Goal: Contribute content

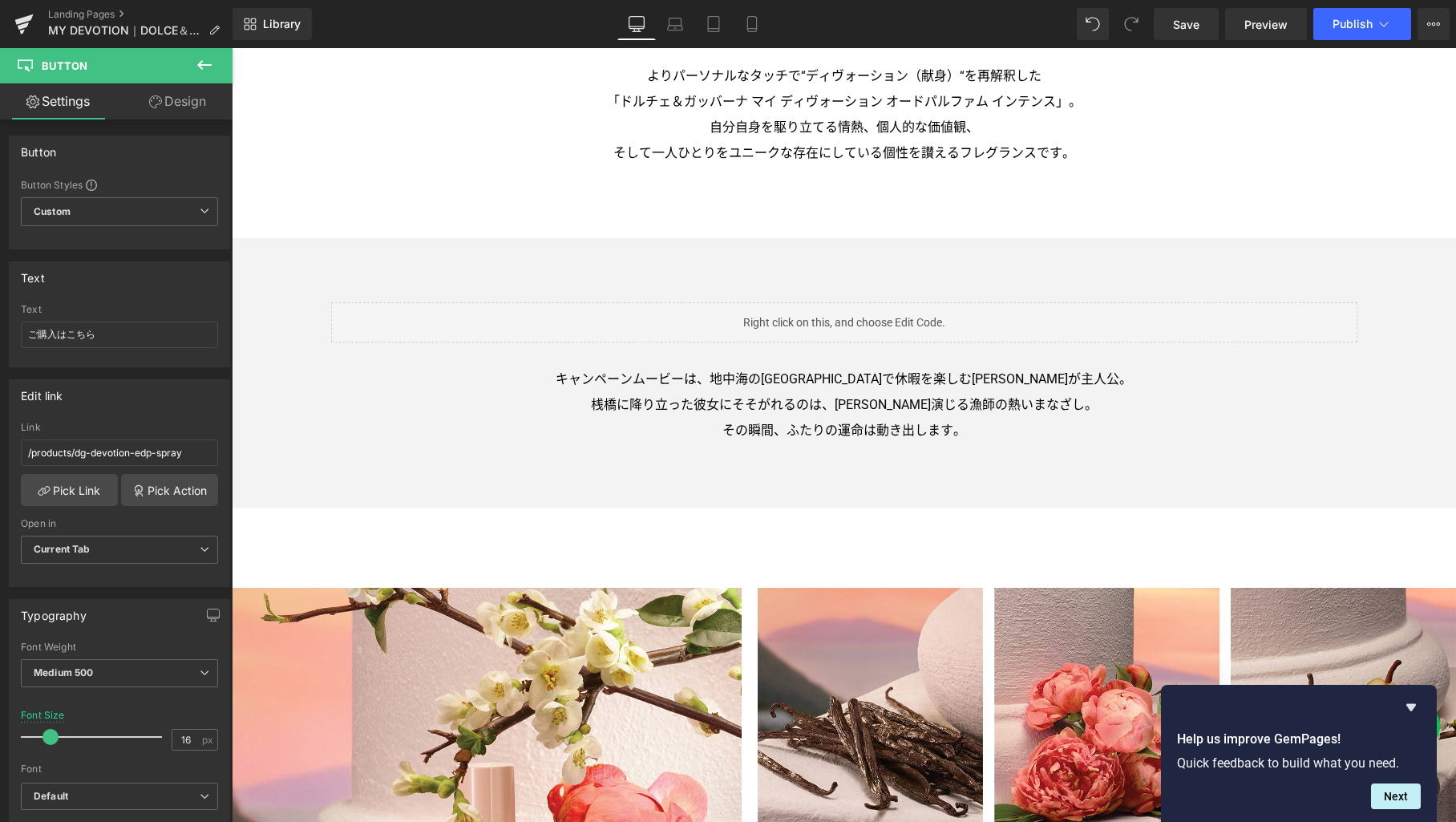
scroll to position [1816, 0]
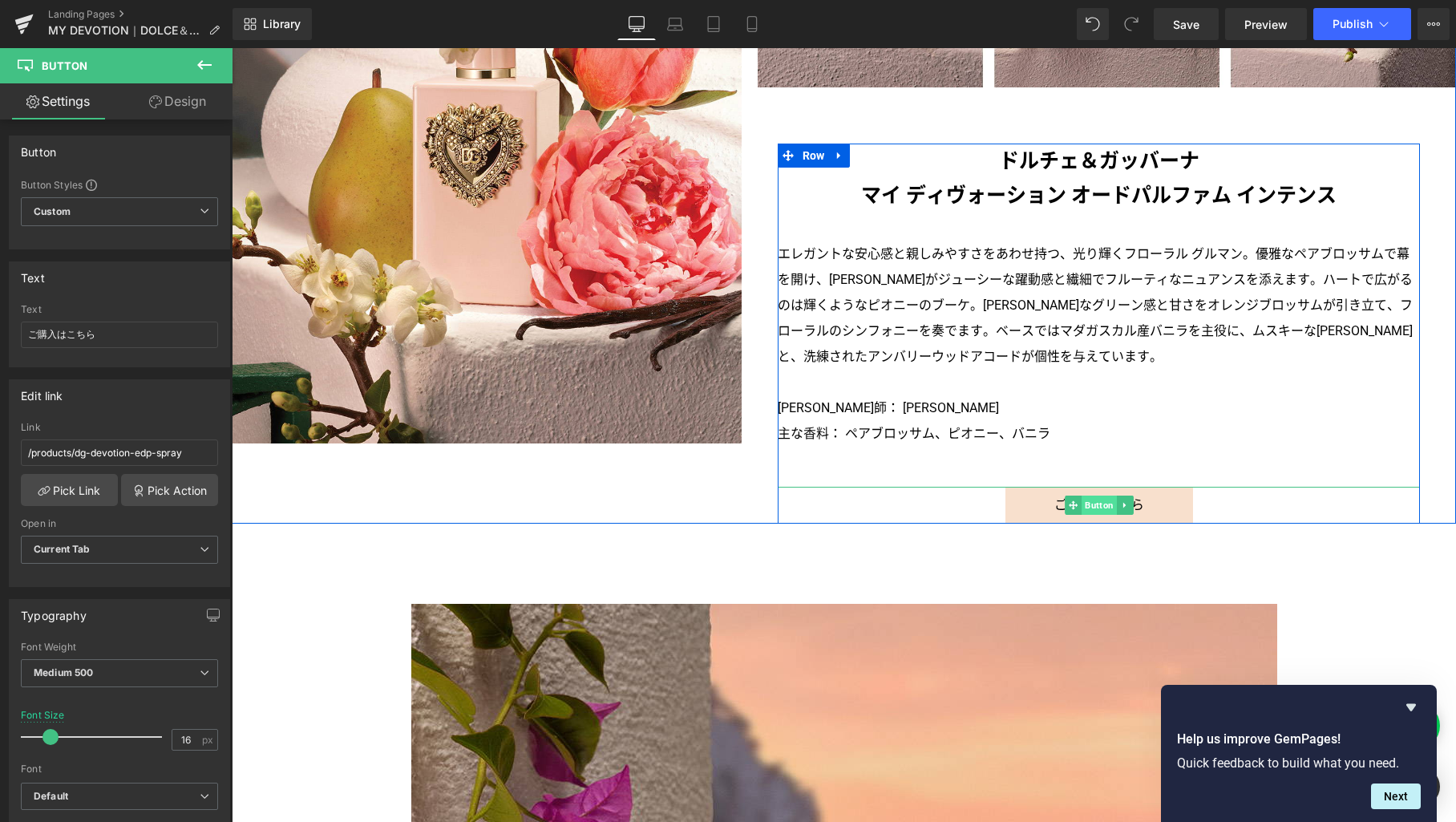
click at [1098, 507] on span "Button" at bounding box center [1100, 505] width 35 height 19
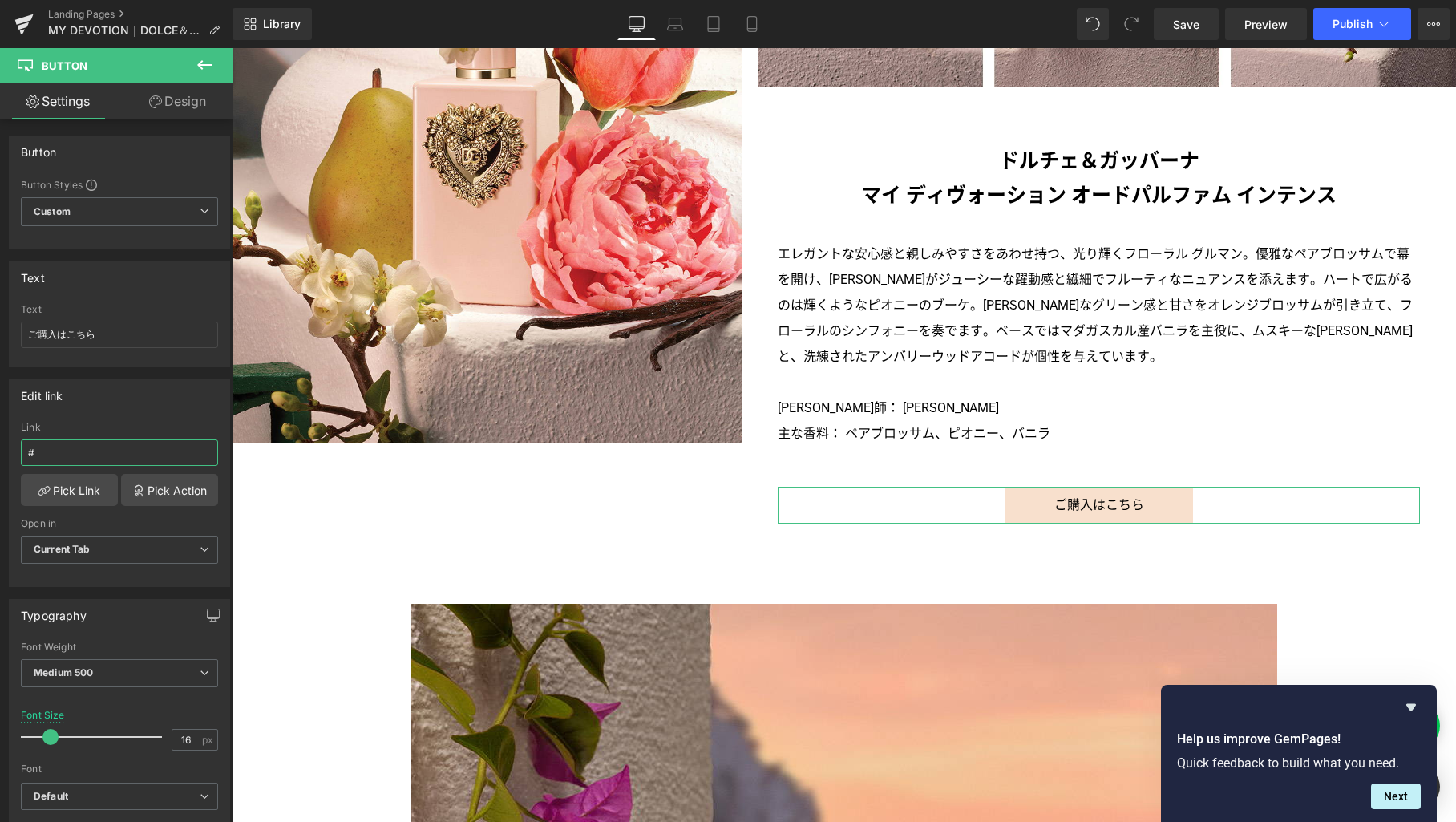
drag, startPoint x: 115, startPoint y: 460, endPoint x: -169, endPoint y: 447, distance: 284.3
click at [0, 447] on html "Button You are previewing how the will restyle your page. You can not edit Elem…" at bounding box center [728, 411] width 1456 height 822
paste input "/products/my-devotion-intense-edp-spray"
type input "/products/my-devotion-intense-edp-spray"
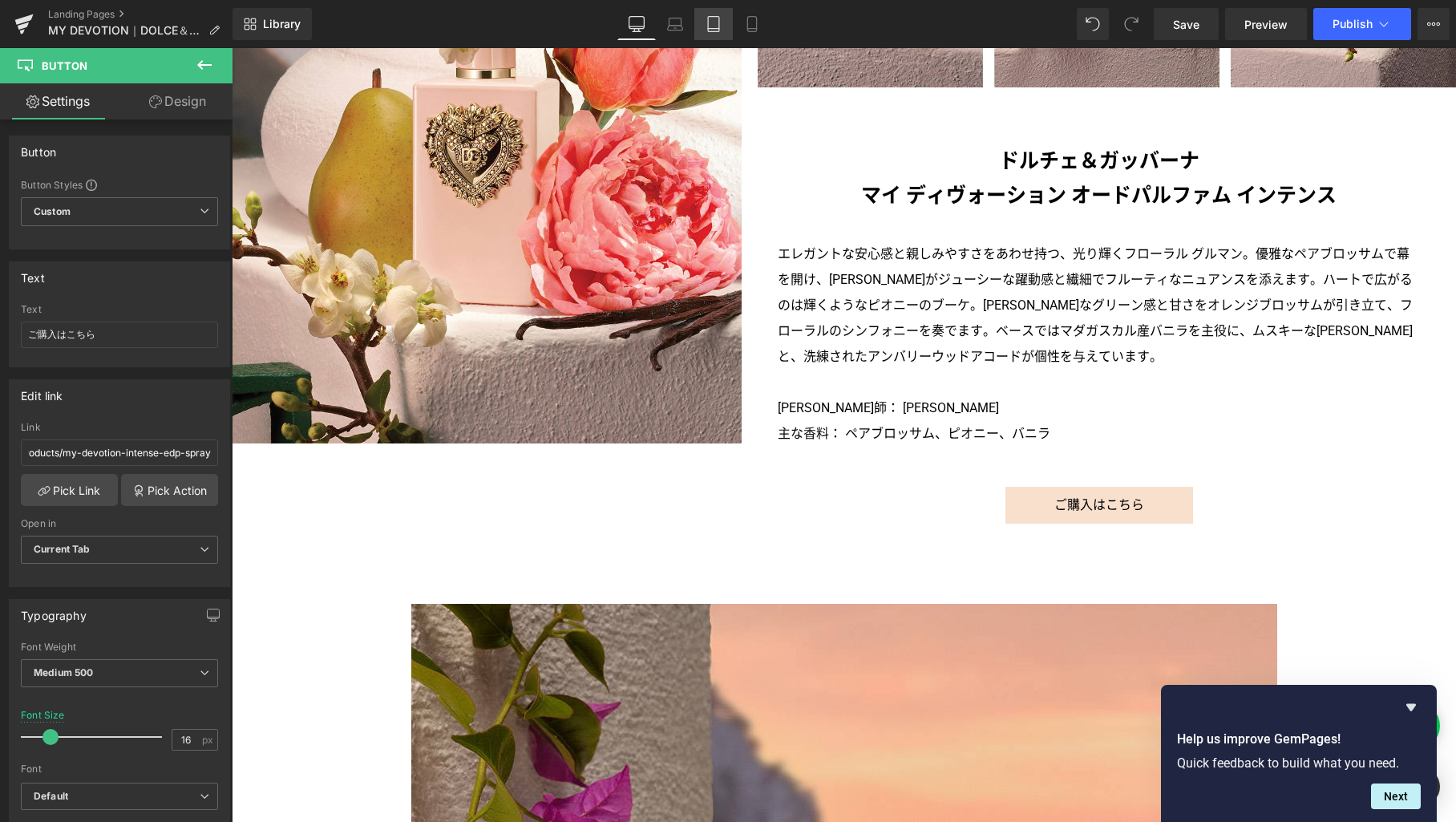
click at [715, 32] on link "Tablet" at bounding box center [714, 24] width 39 height 32
type input "100"
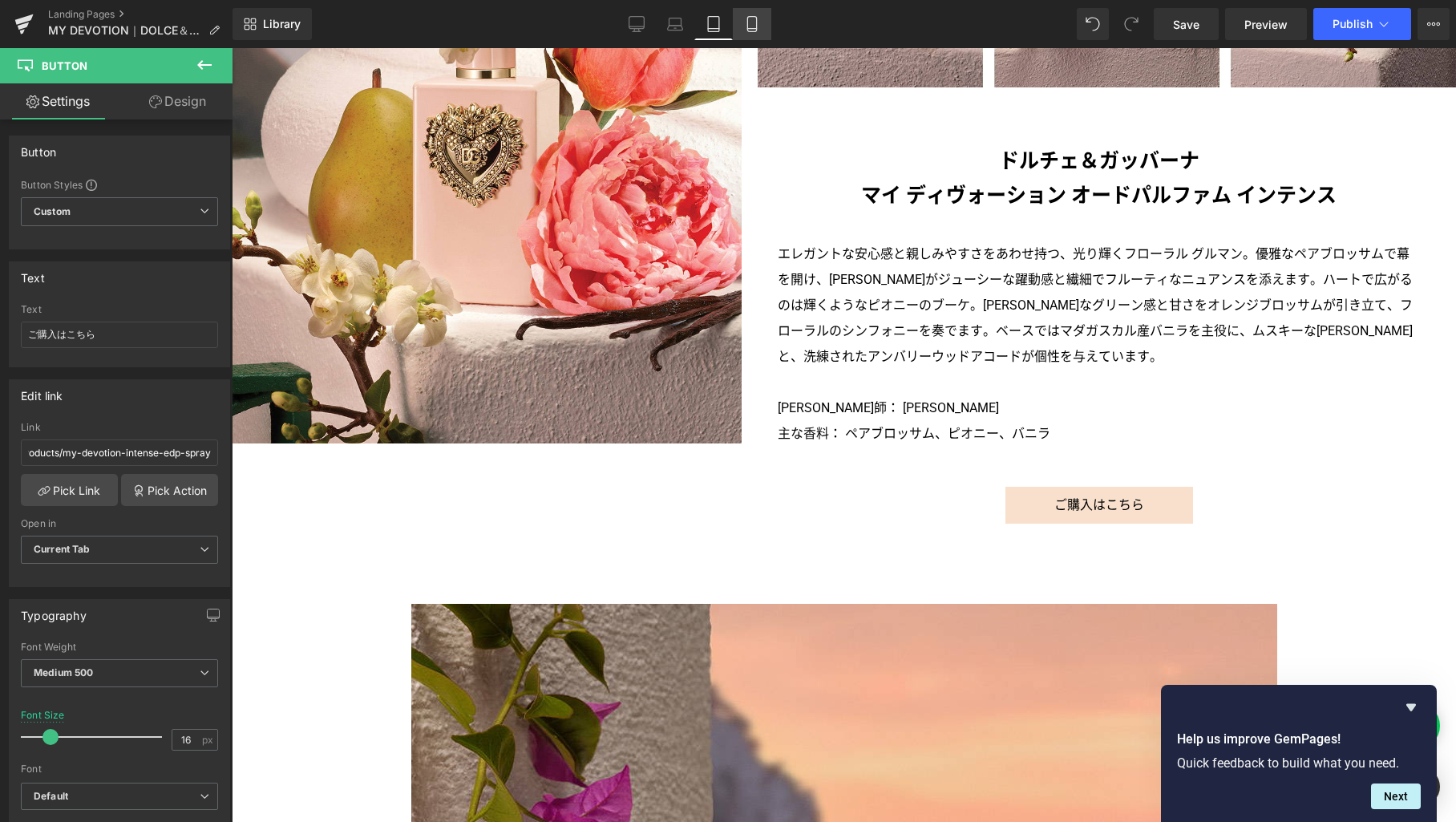
type input "90"
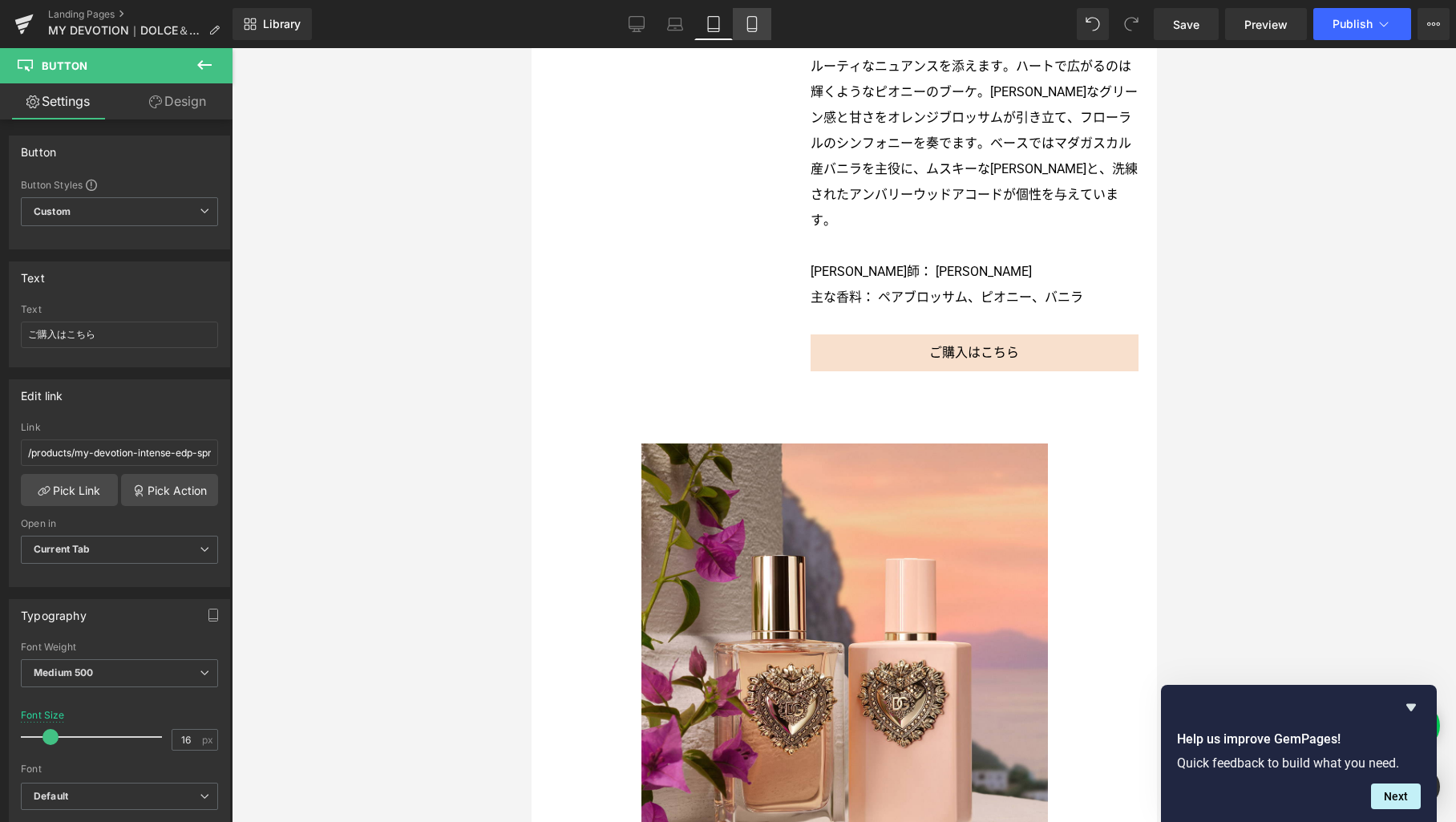
click at [744, 28] on link "Mobile" at bounding box center [752, 24] width 39 height 32
type input "15"
type input "100"
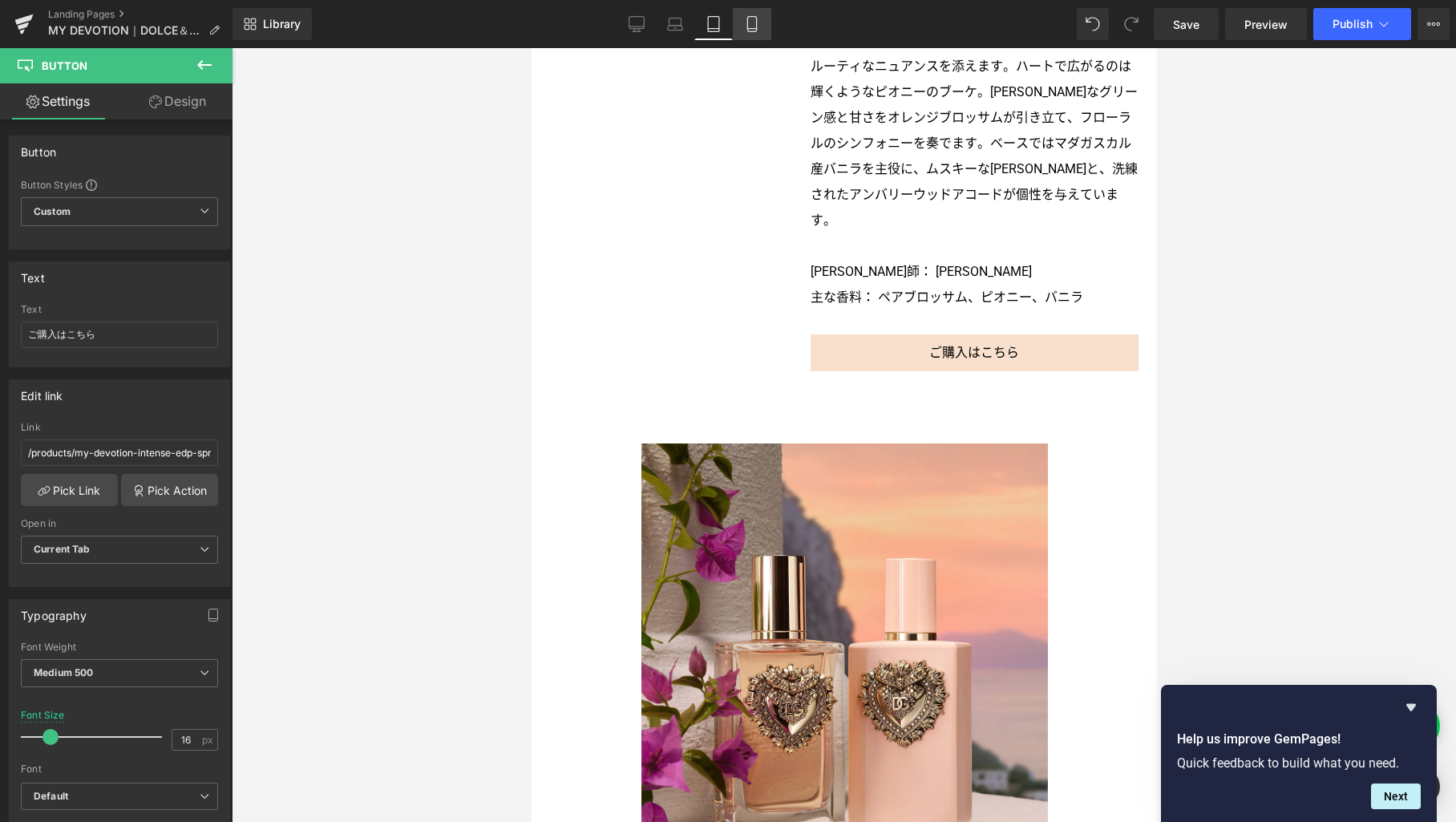
type input "100"
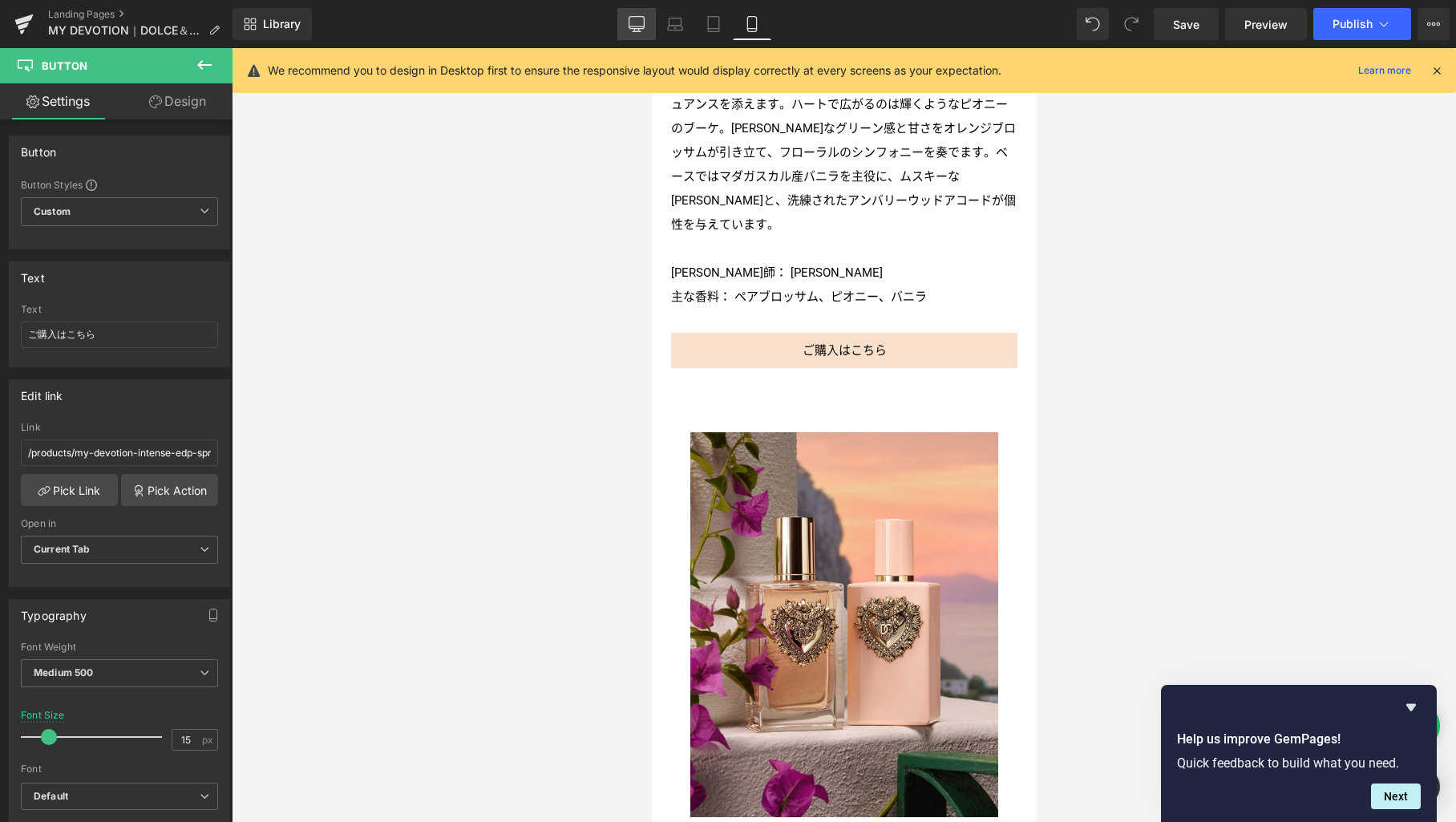
click at [632, 31] on icon at bounding box center [636, 23] width 16 height 16
type input "16"
type input "100"
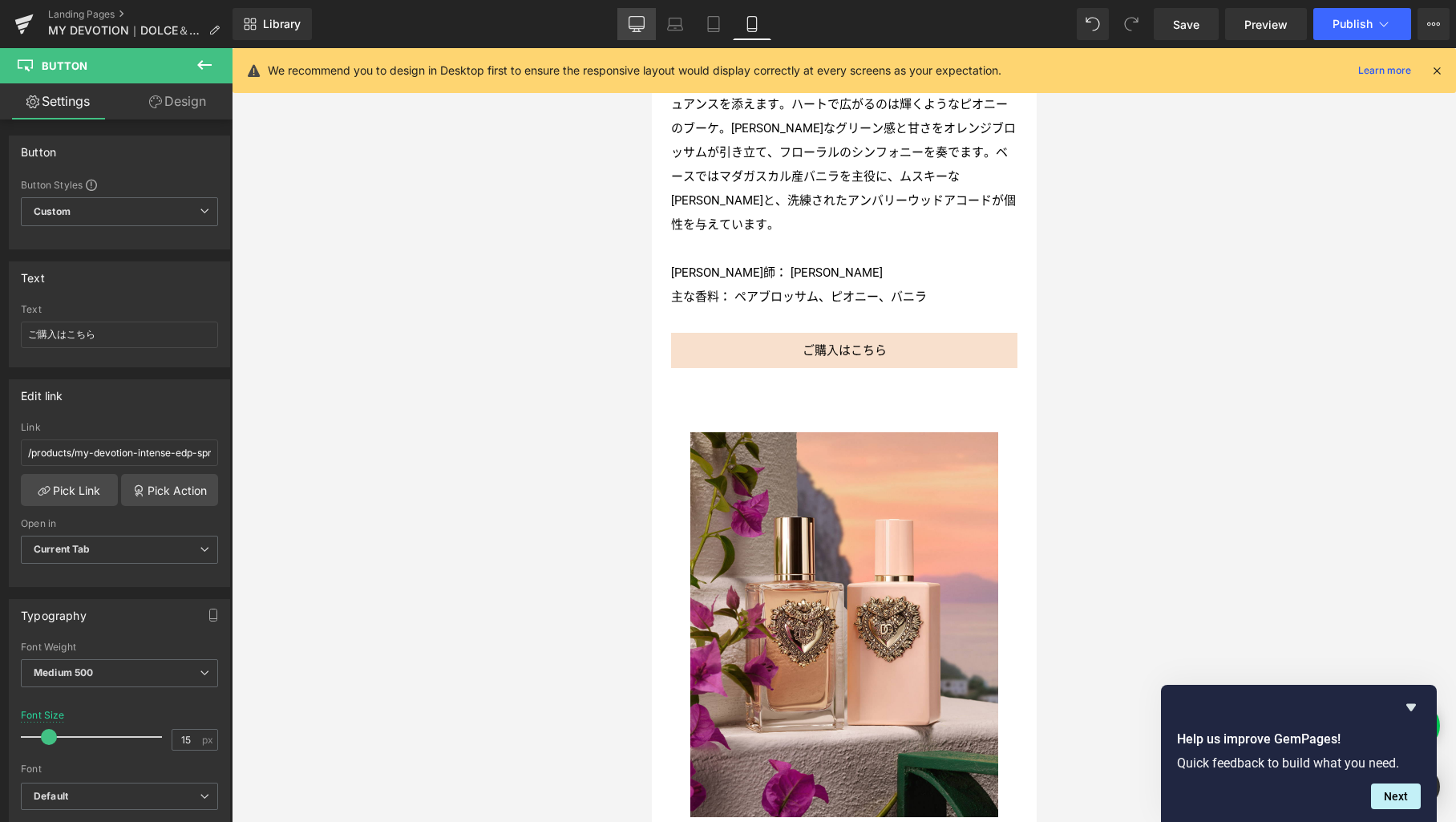
type input "100"
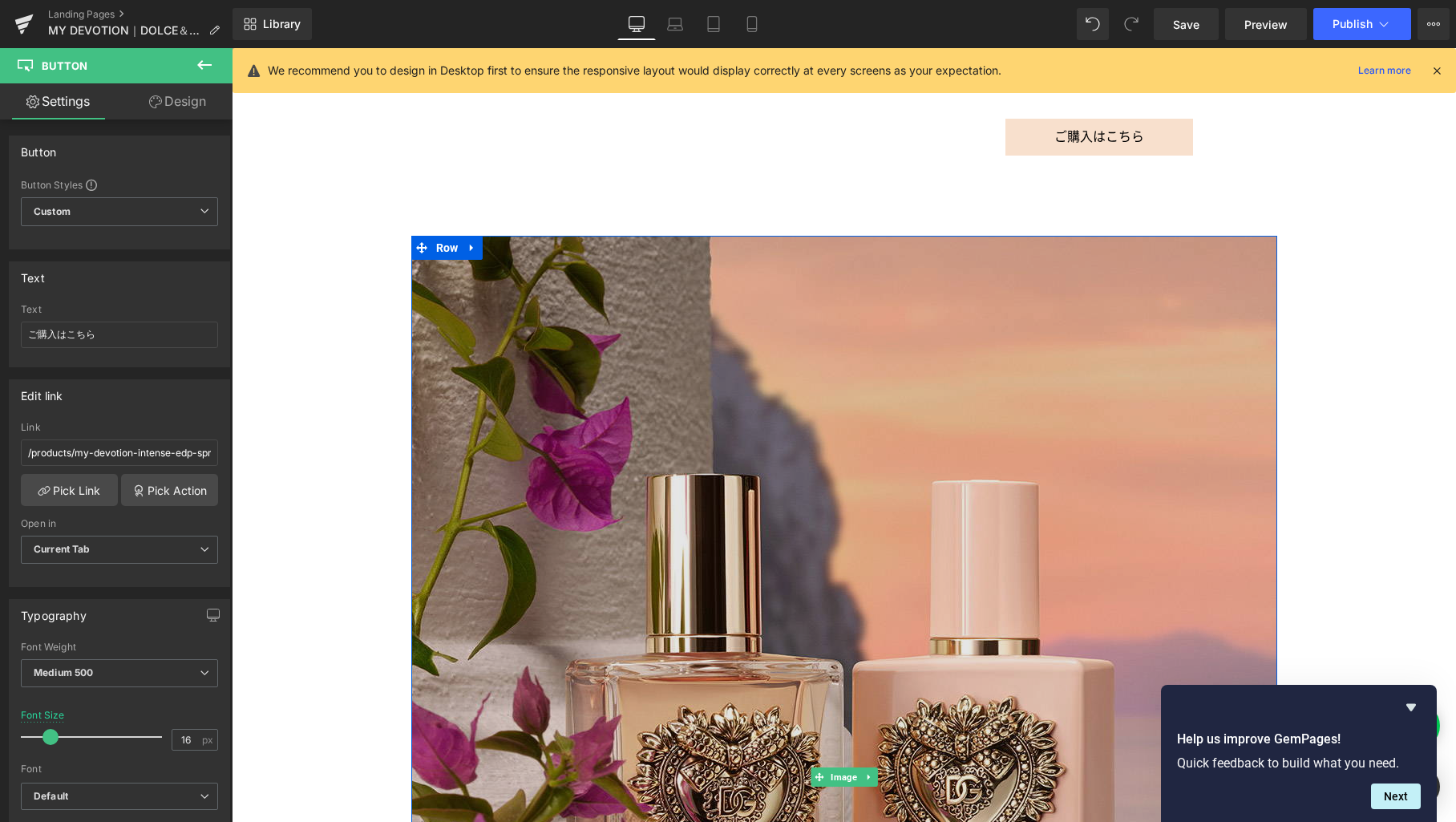
scroll to position [2494, 0]
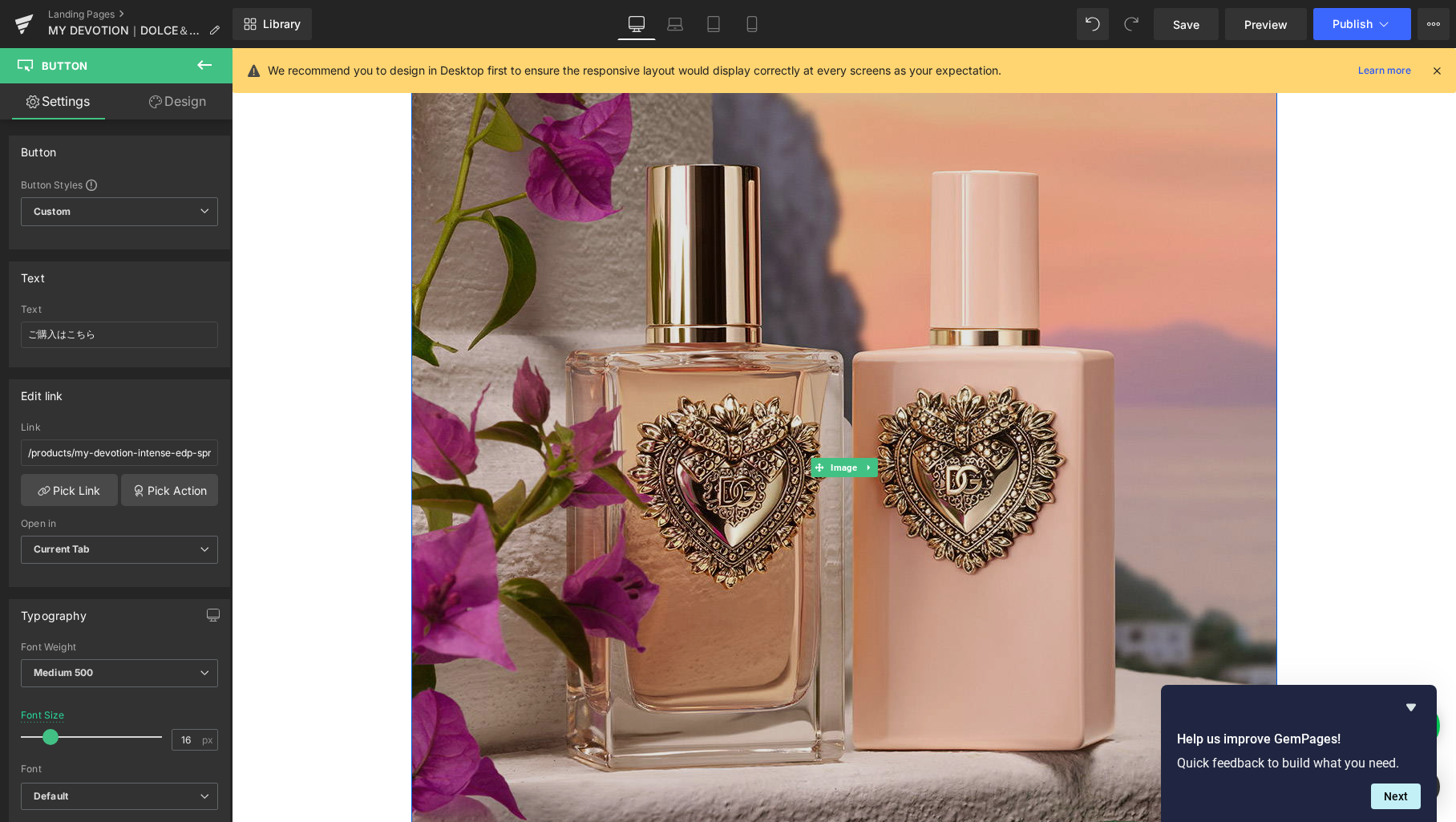
click at [707, 441] on img at bounding box center [845, 467] width 866 height 1083
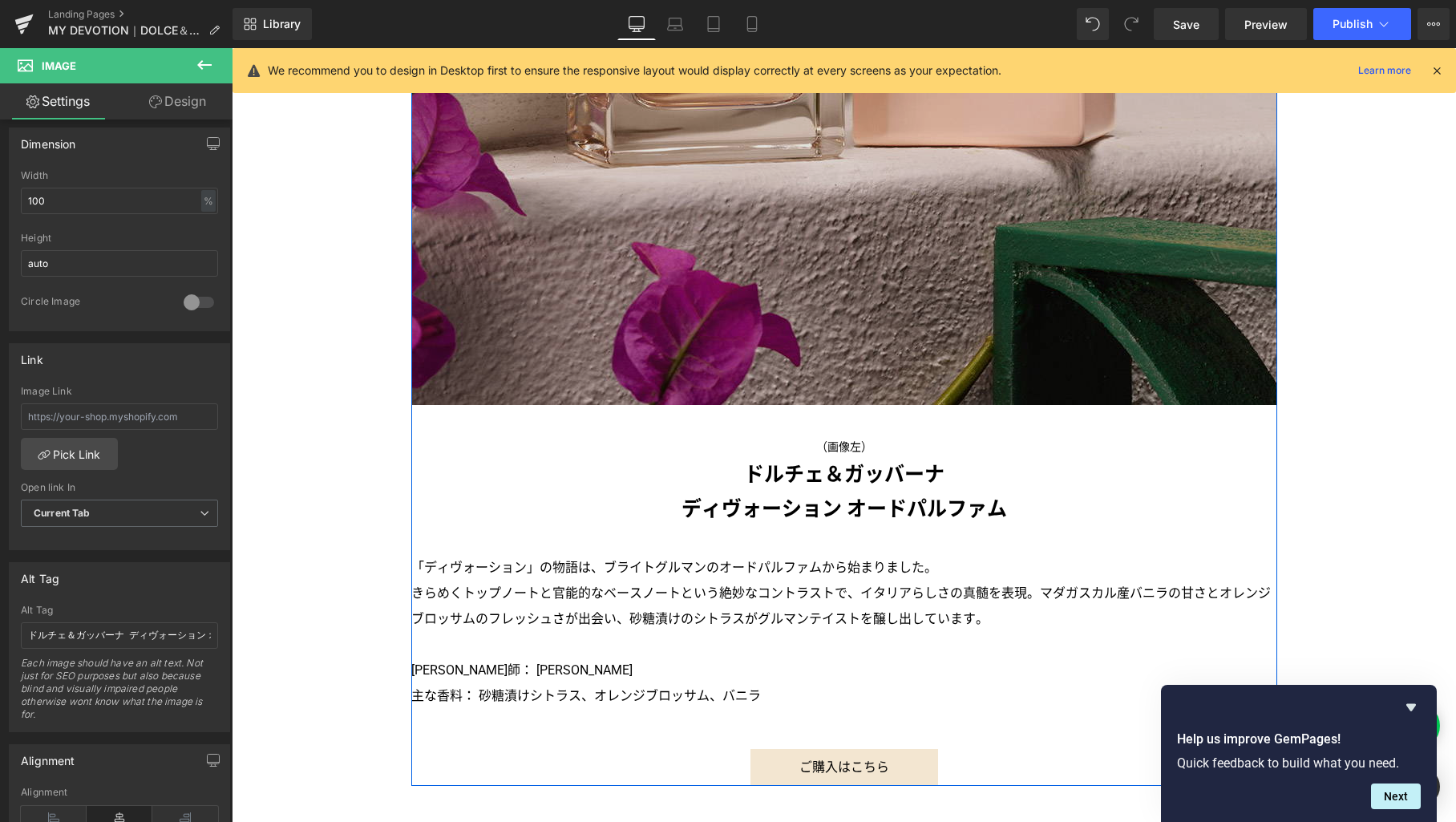
scroll to position [3098, 0]
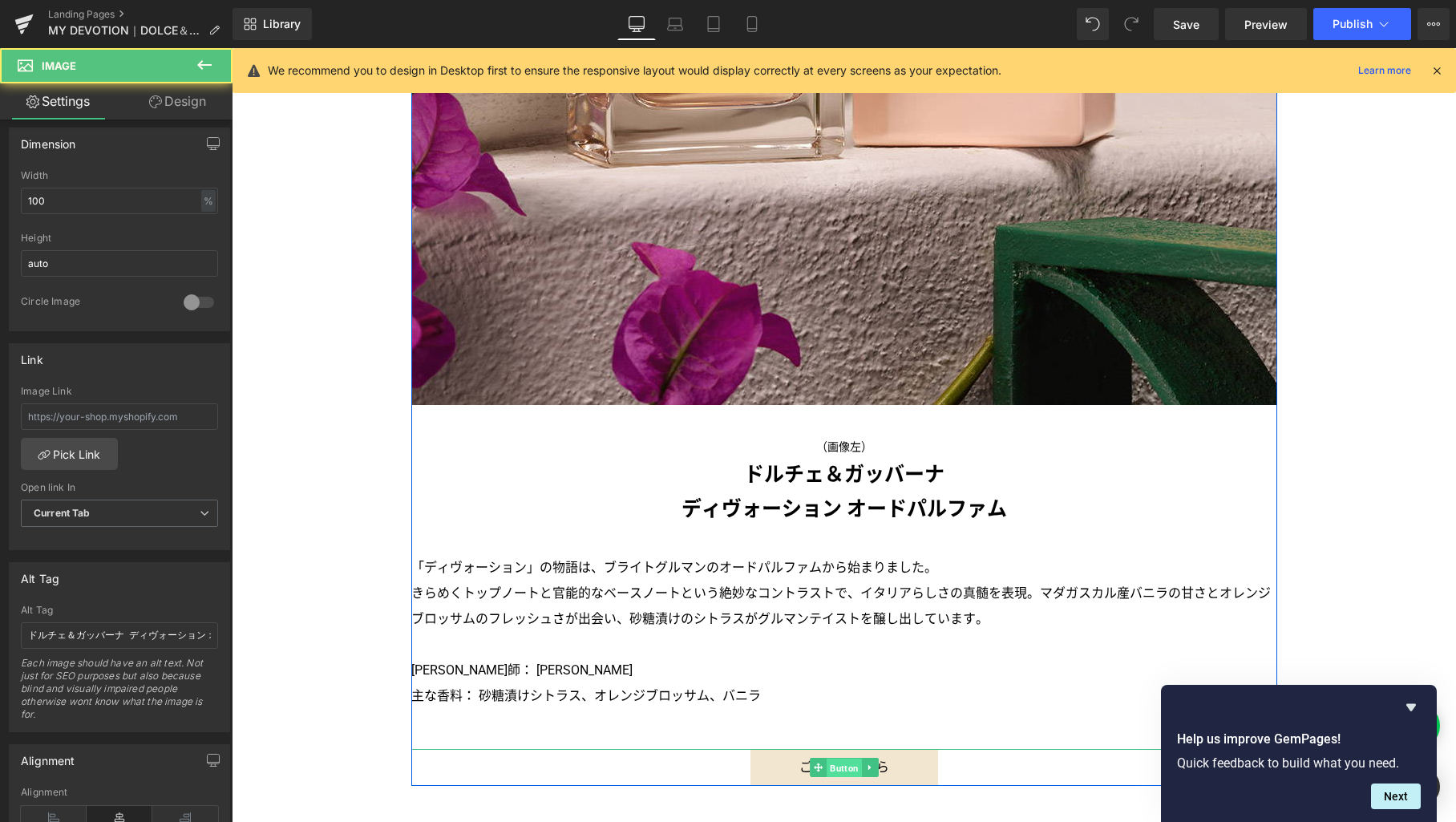
click at [834, 768] on span "Button" at bounding box center [845, 768] width 35 height 19
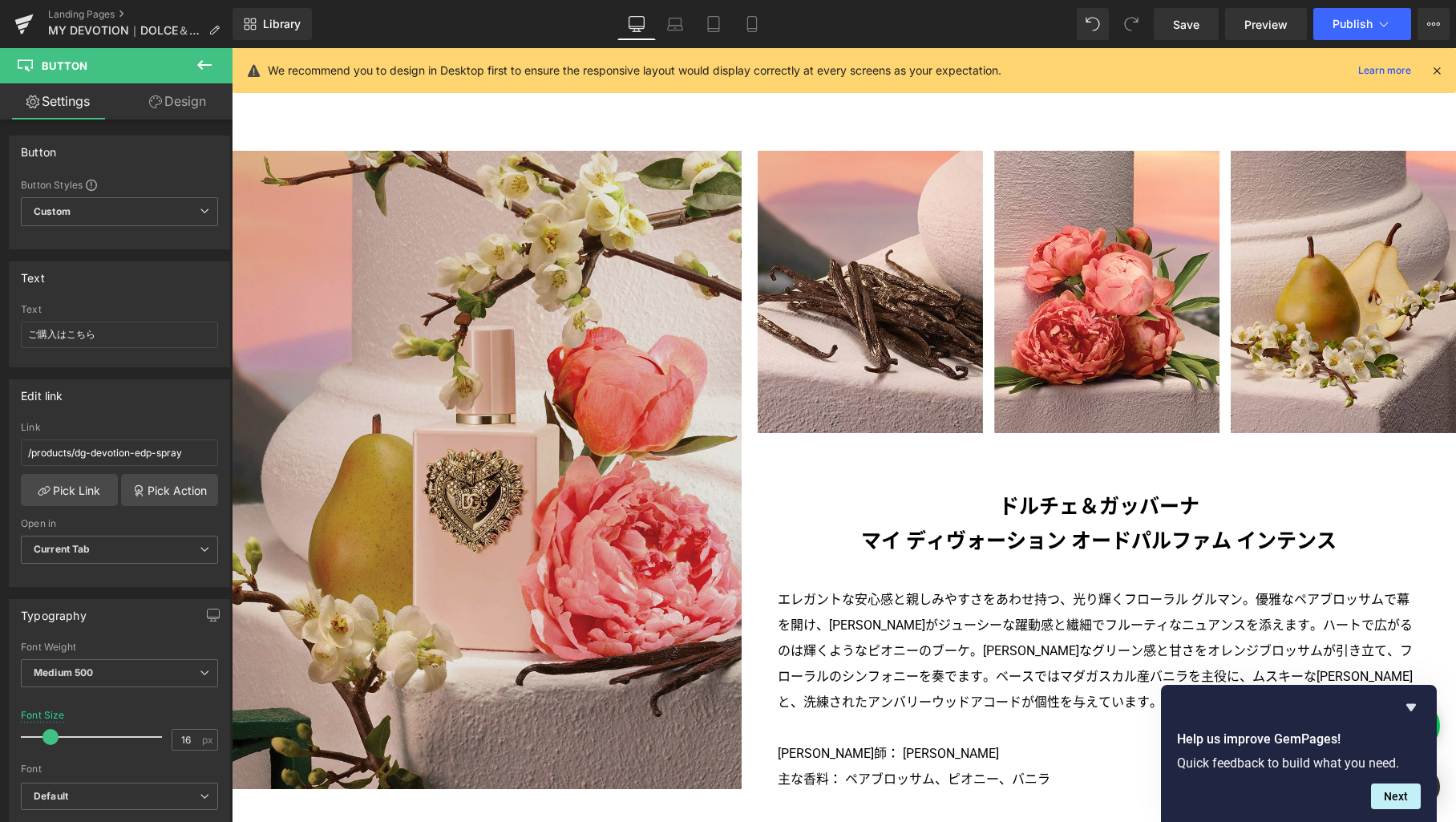
scroll to position [1465, 0]
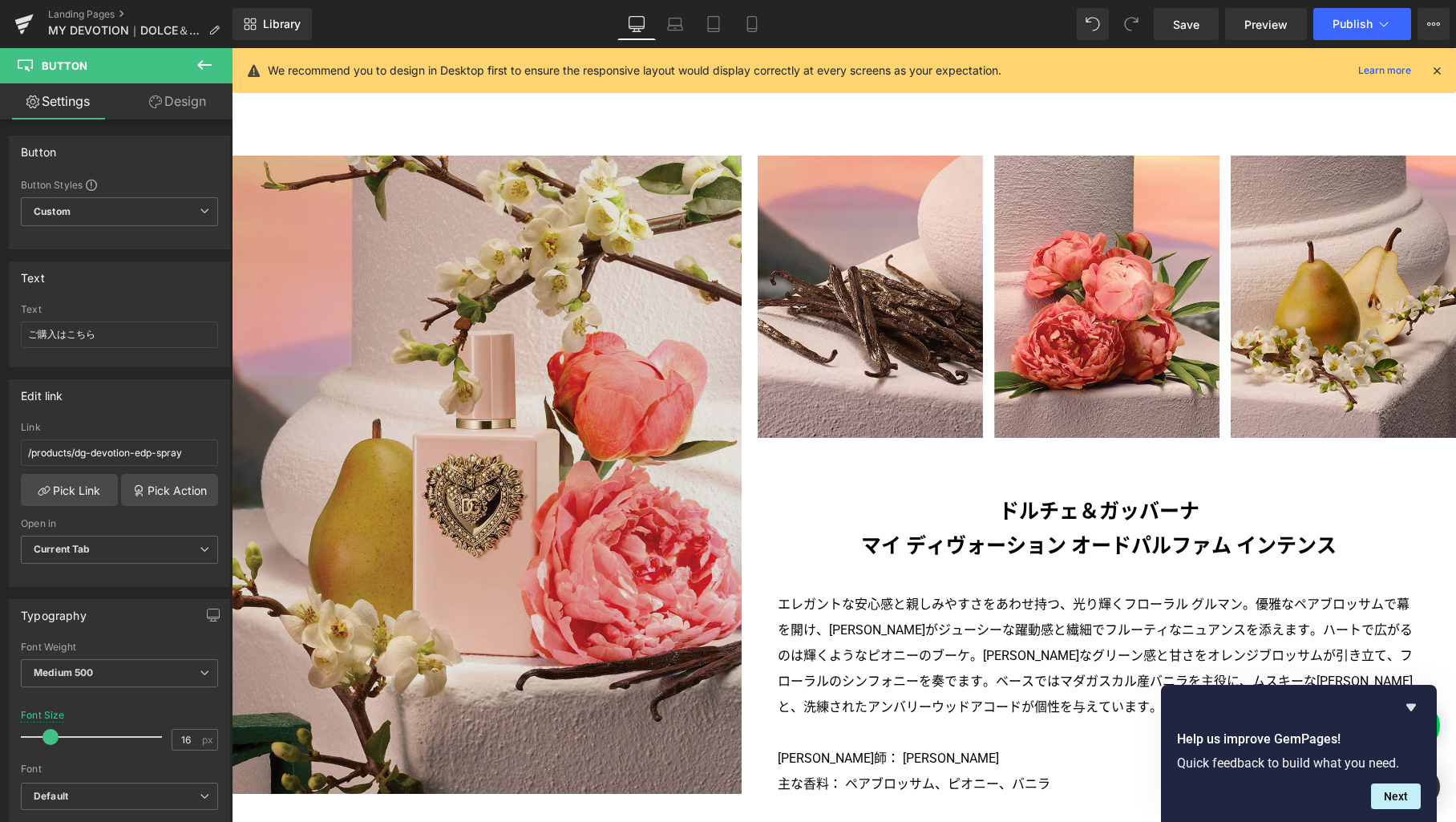
click at [535, 438] on img at bounding box center [487, 475] width 510 height 638
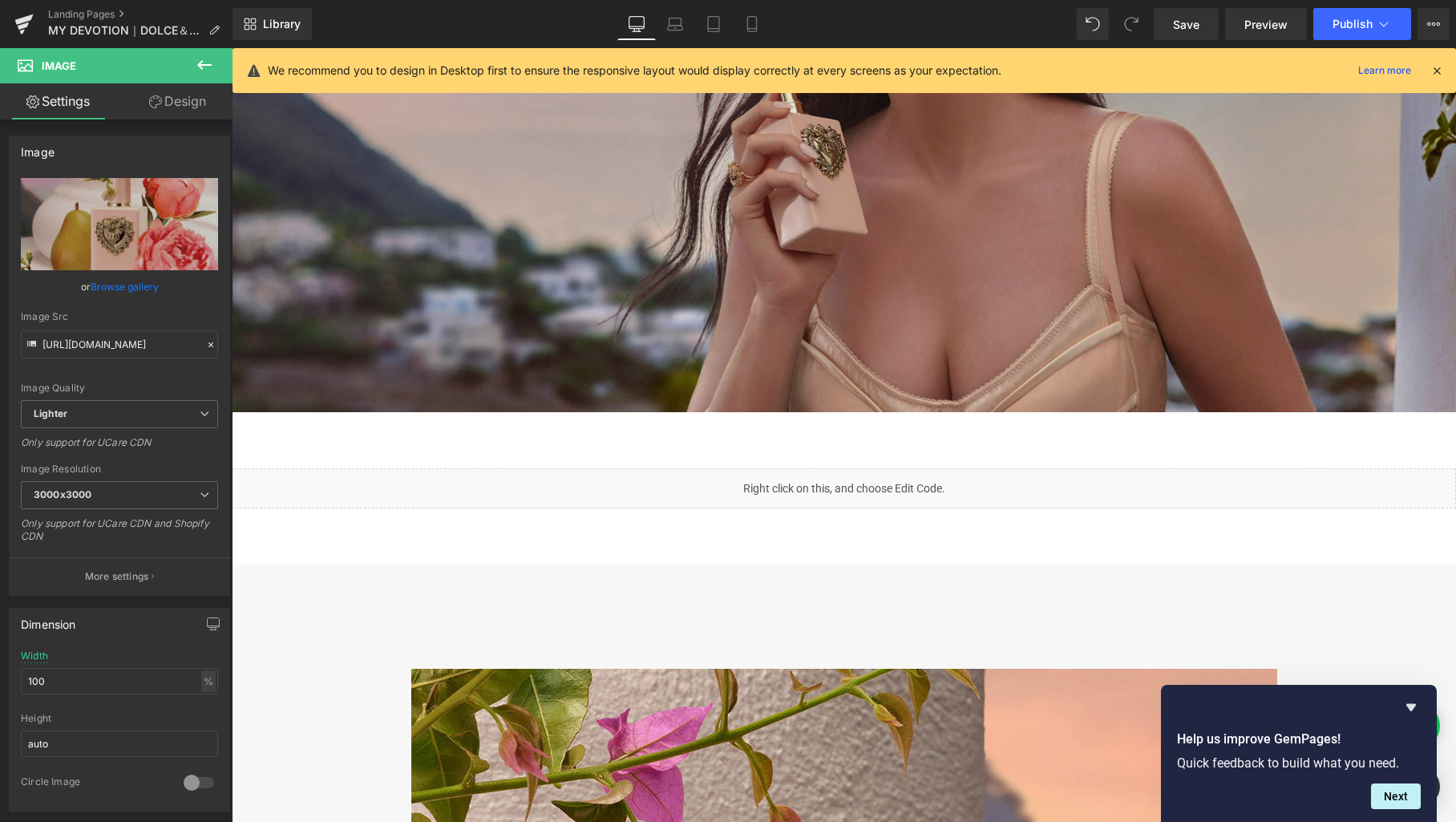
scroll to position [4733, 0]
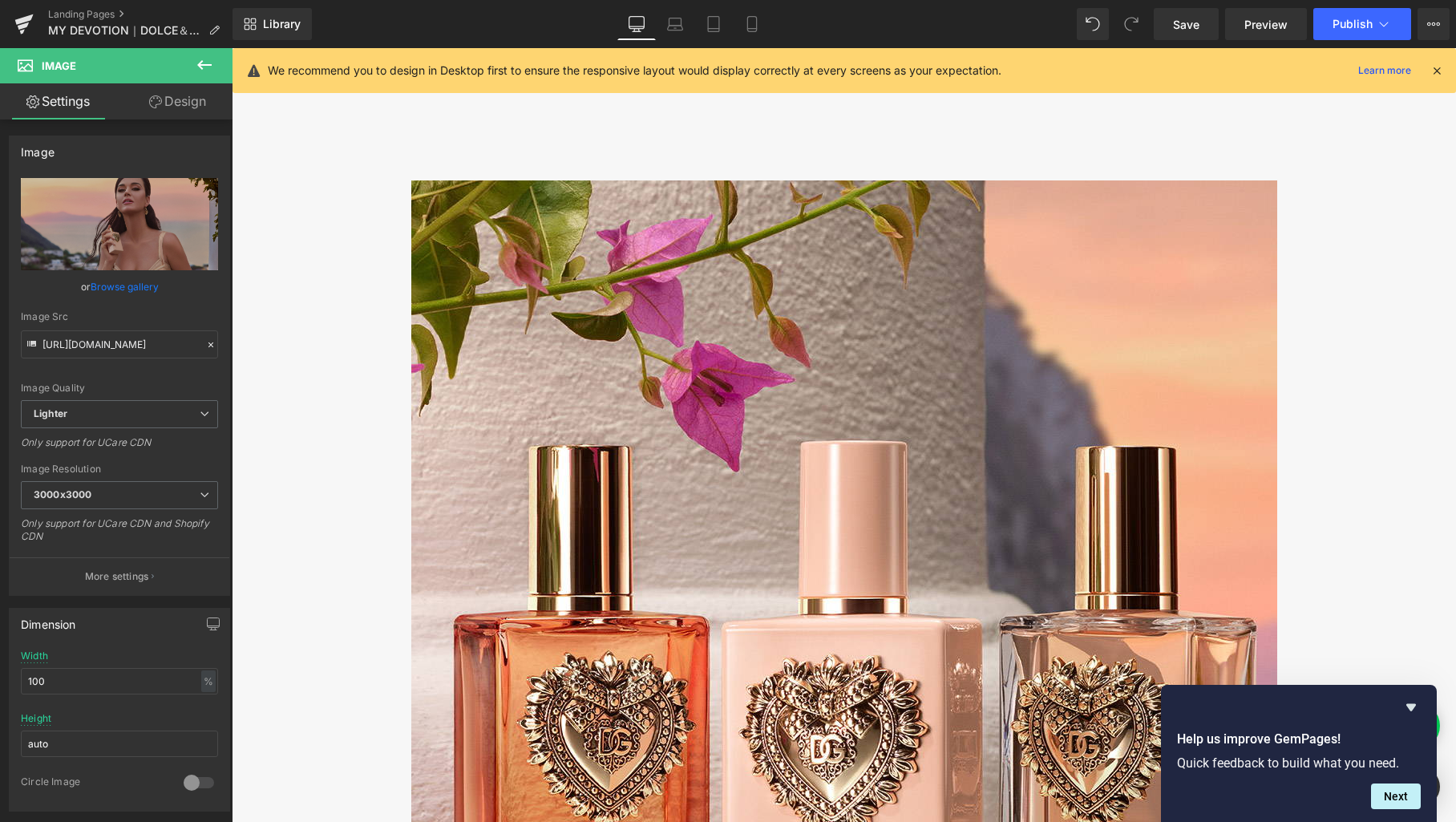
scroll to position [5157, 0]
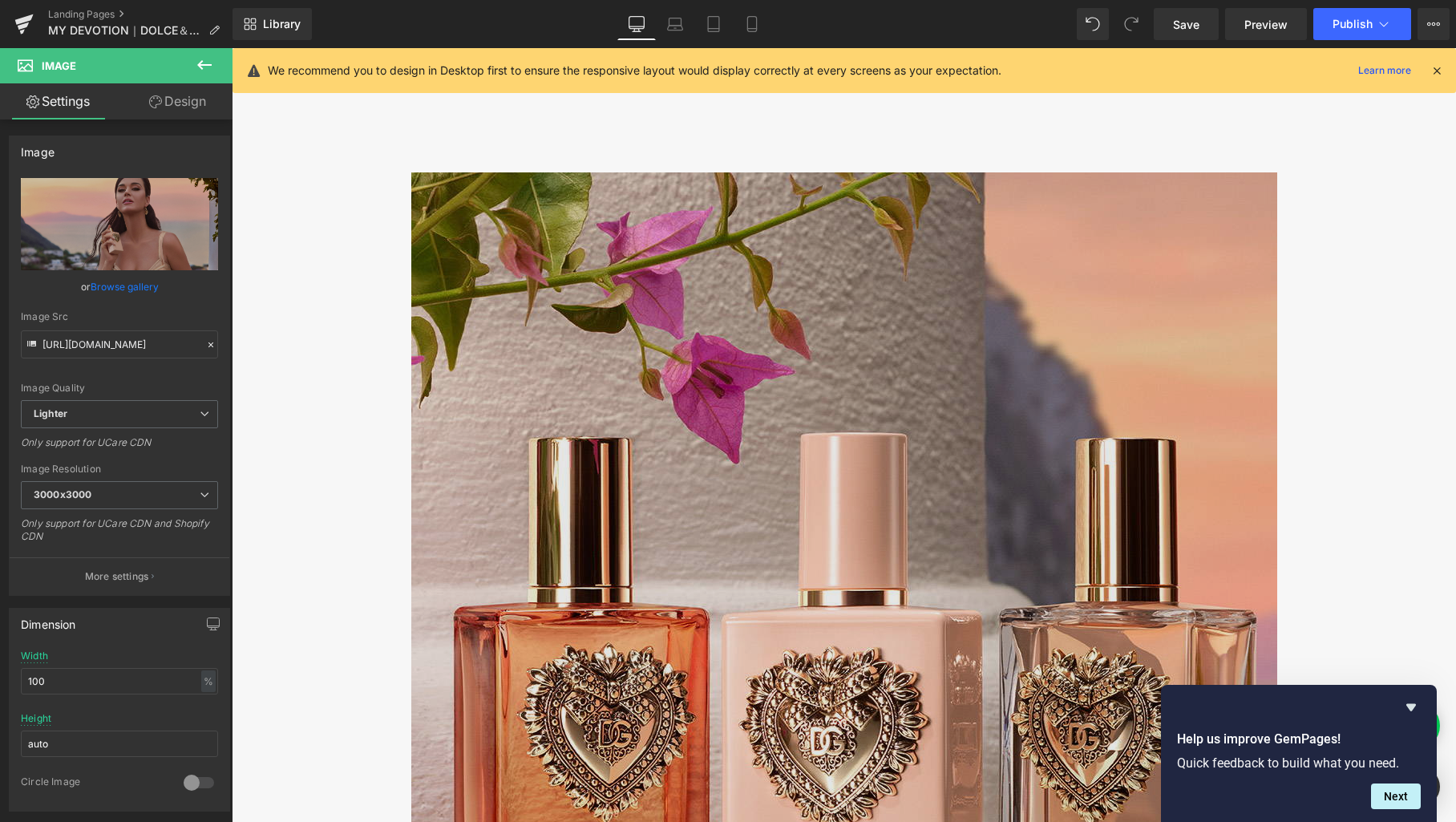
click at [838, 408] on img at bounding box center [845, 714] width 866 height 1083
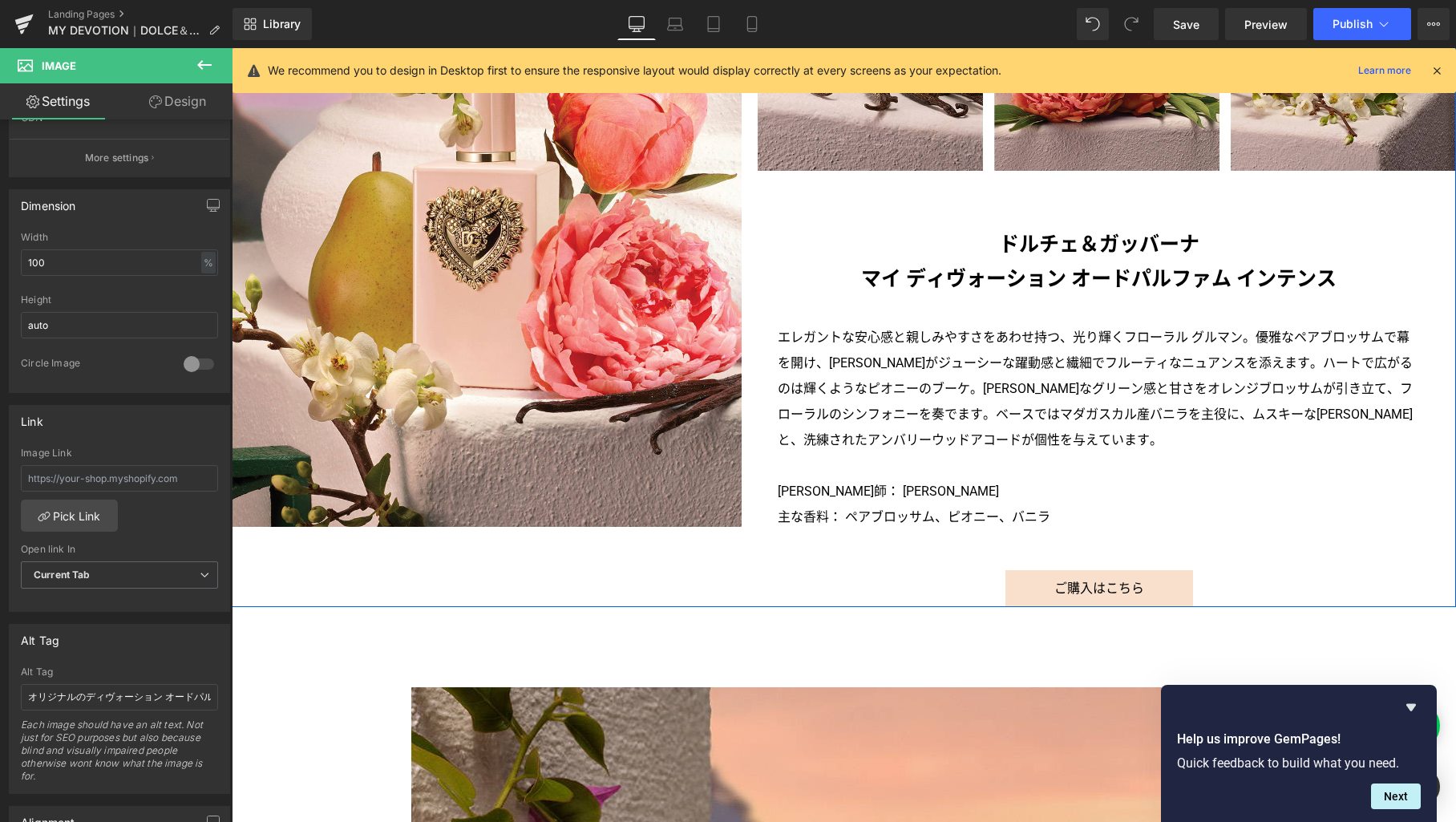
scroll to position [1795, 0]
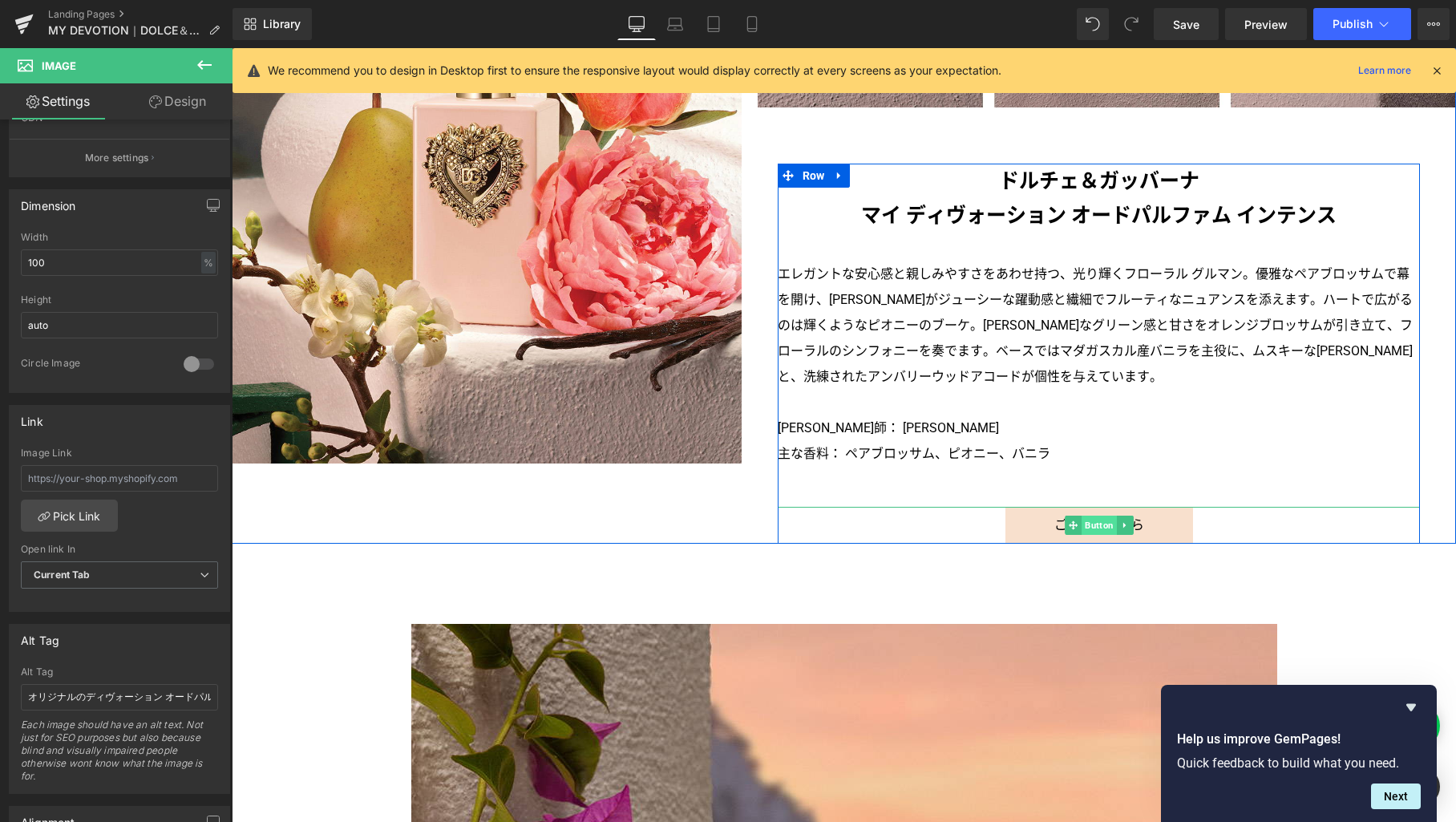
click at [1090, 526] on span "Button" at bounding box center [1100, 526] width 35 height 19
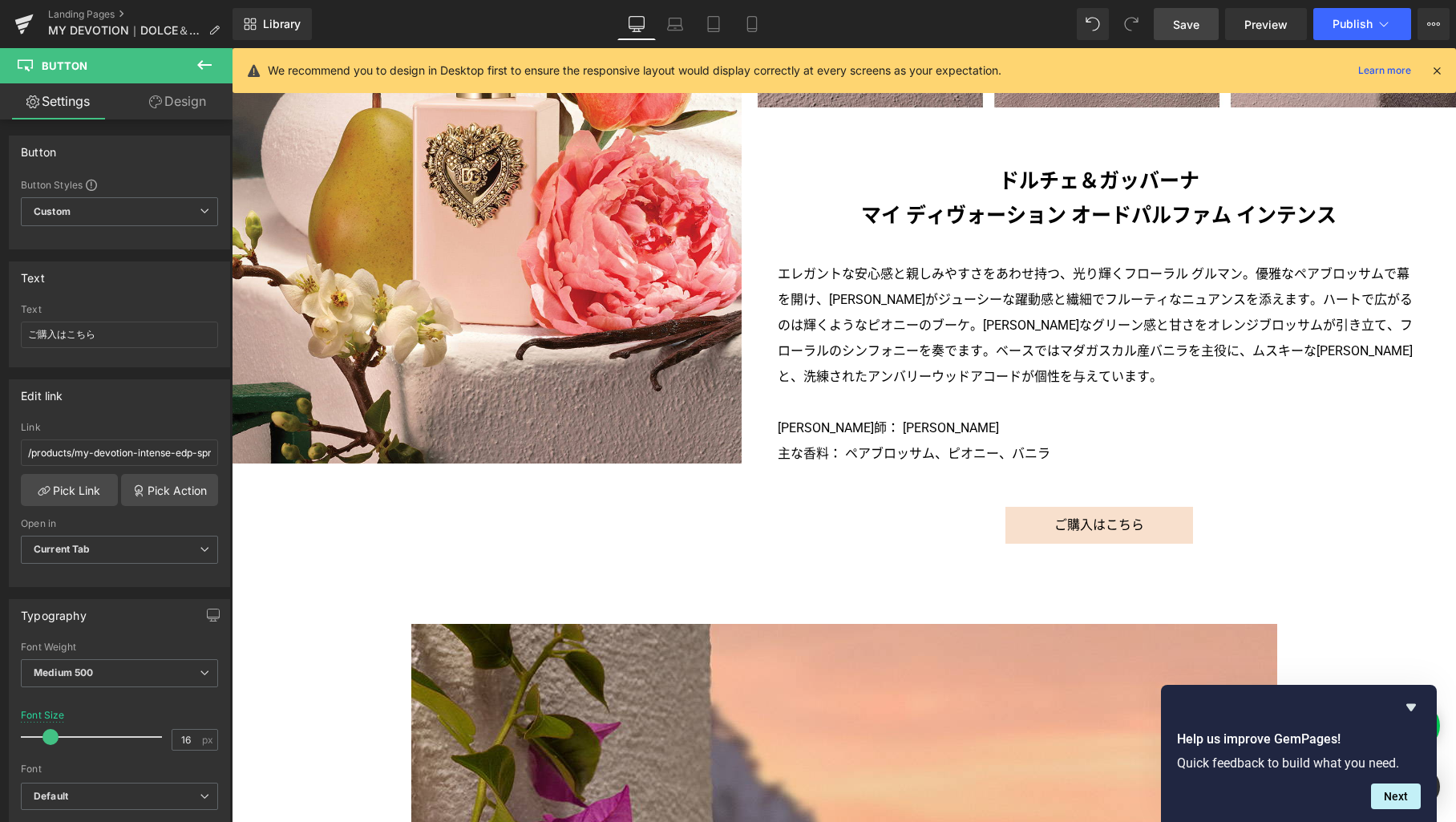
click at [1182, 13] on link "Save" at bounding box center [1186, 24] width 65 height 32
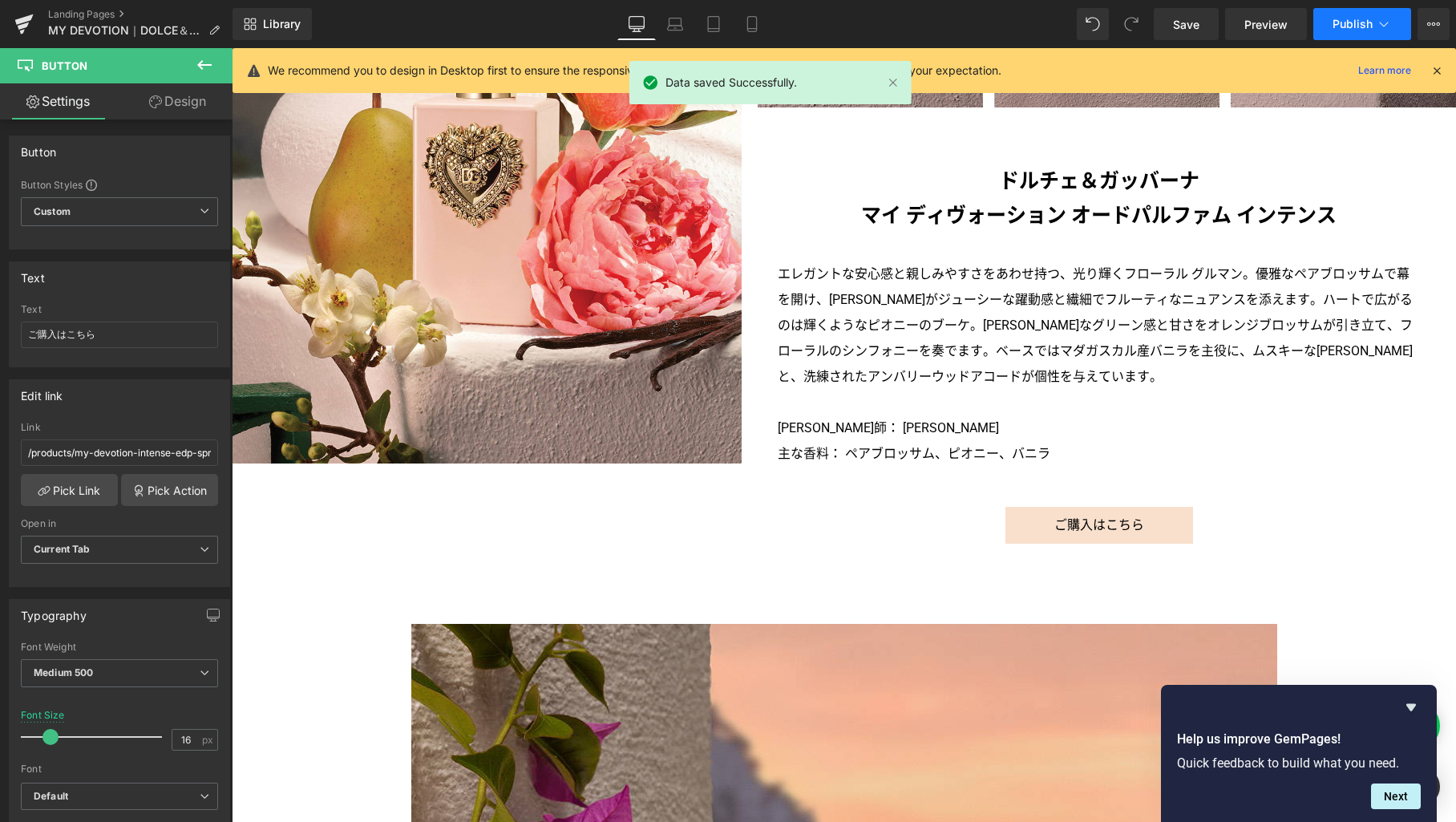
click at [1378, 21] on icon at bounding box center [1384, 23] width 16 height 16
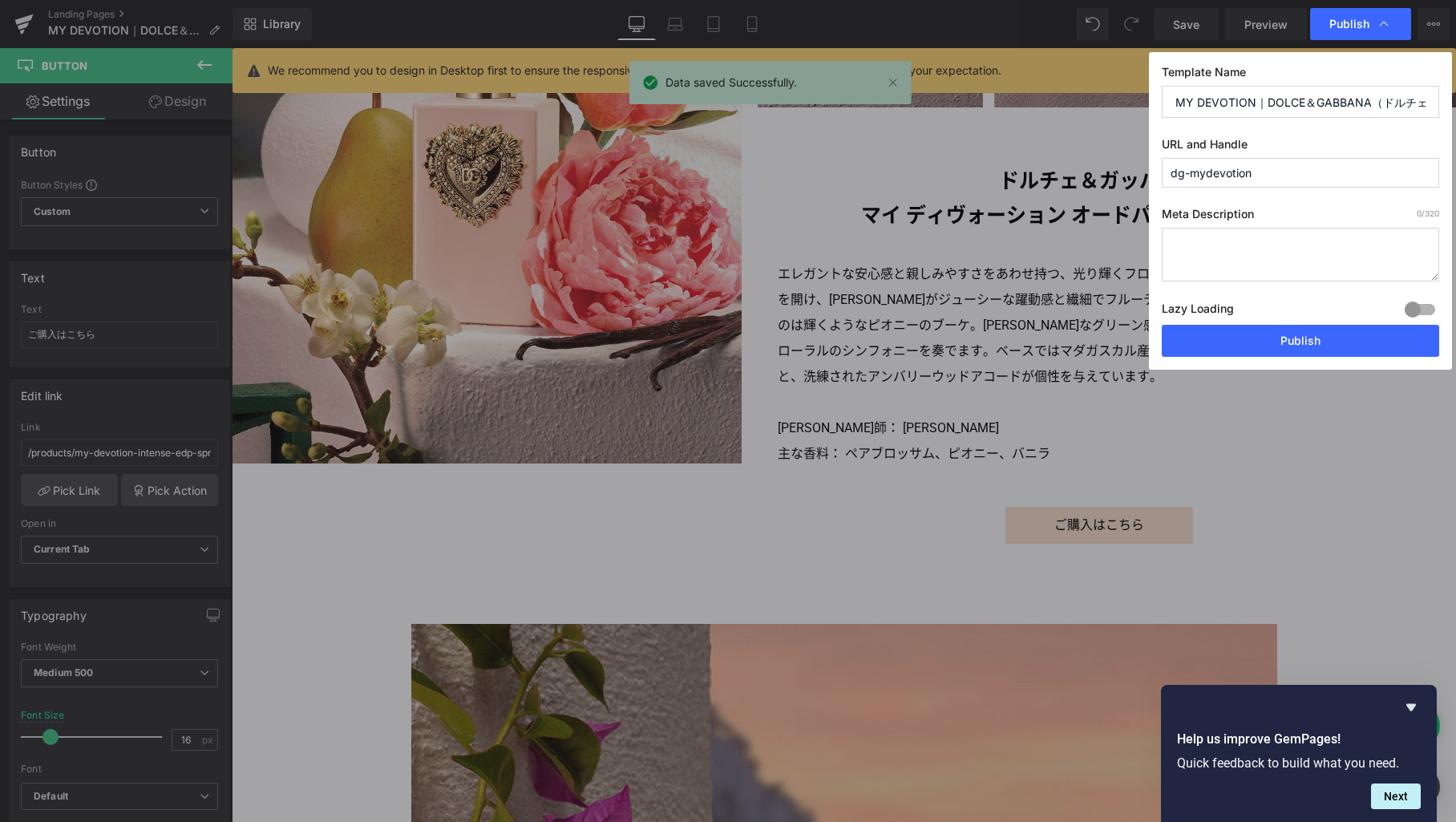
click at [1252, 238] on textarea at bounding box center [1301, 255] width 278 height 54
paste textarea "よりパーソナルなタッチで“ディヴォーション（献身）“を再解釈した「ドルチェ＆ガッバーナ マイ ディヴォーション オードパルファム インテンス」。自分自身を駆り…"
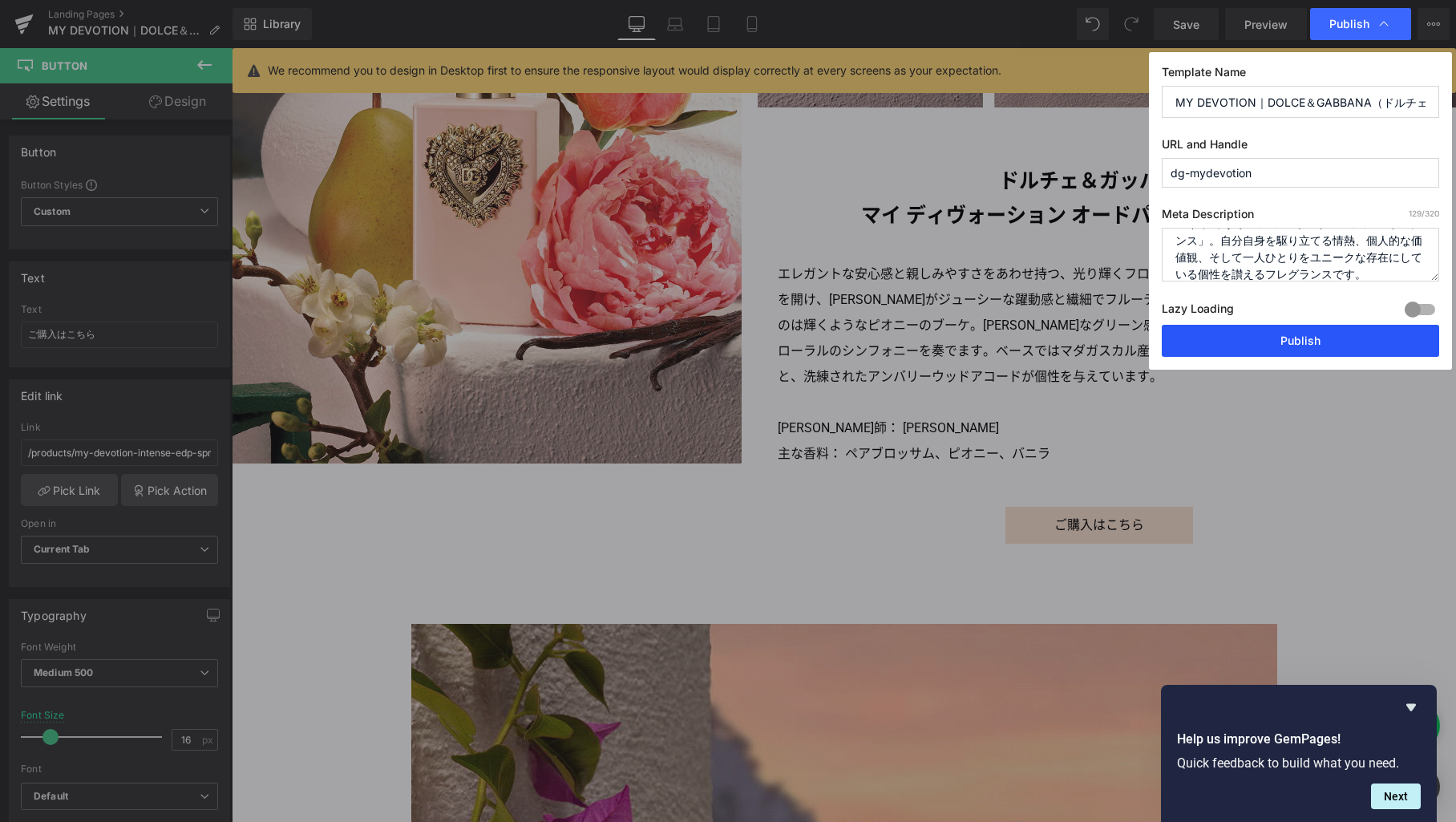
type textarea "よりパーソナルなタッチで“ディヴォーション（献身）“を再解釈した「ドルチェ＆ガッバーナ マイ ディヴォーション オードパルファム インテンス」。自分自身を駆り…"
click at [1323, 335] on button "Publish" at bounding box center [1301, 341] width 278 height 32
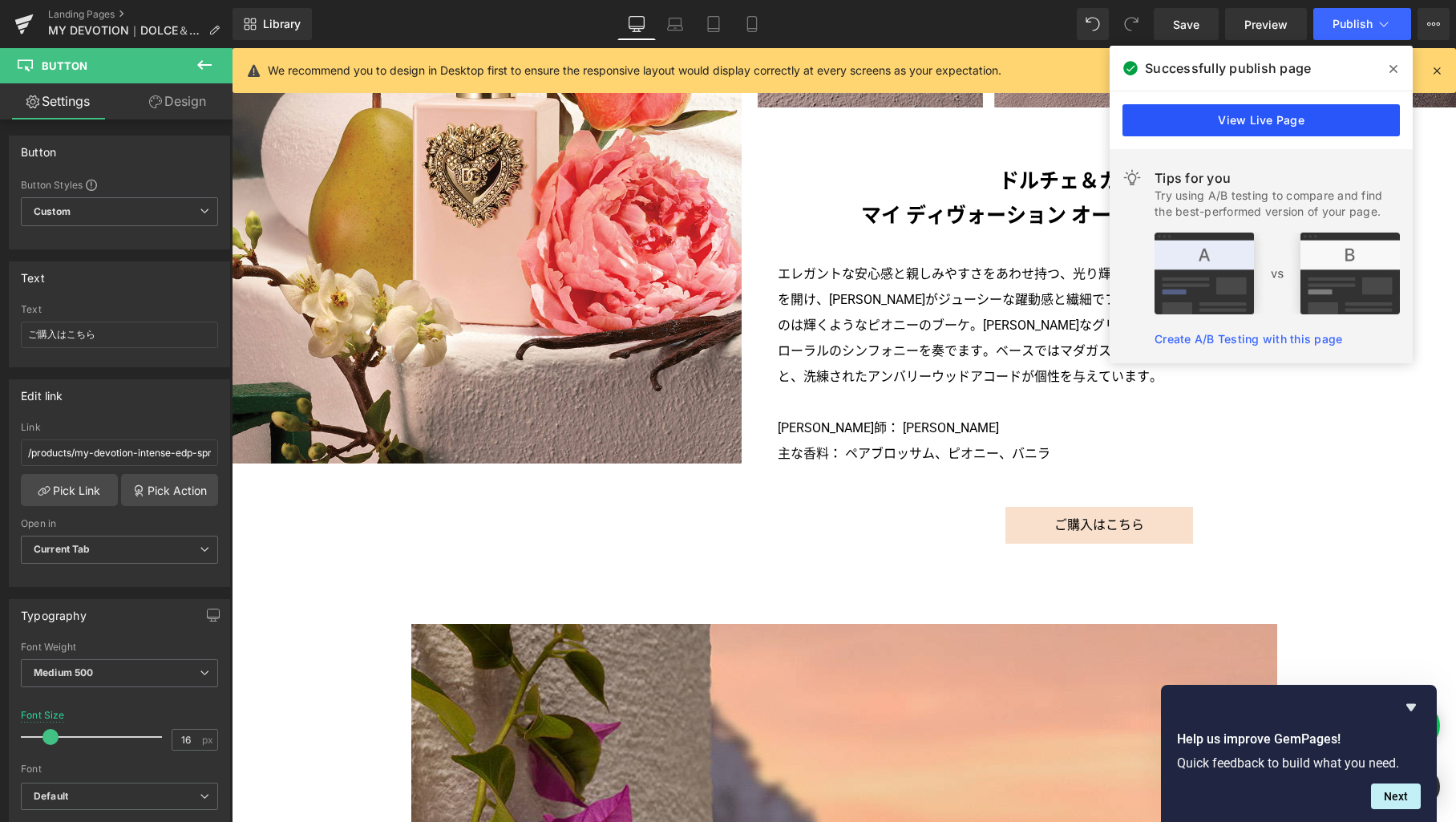
click at [1260, 121] on link "View Live Page" at bounding box center [1261, 120] width 278 height 32
